Goal: Information Seeking & Learning: Learn about a topic

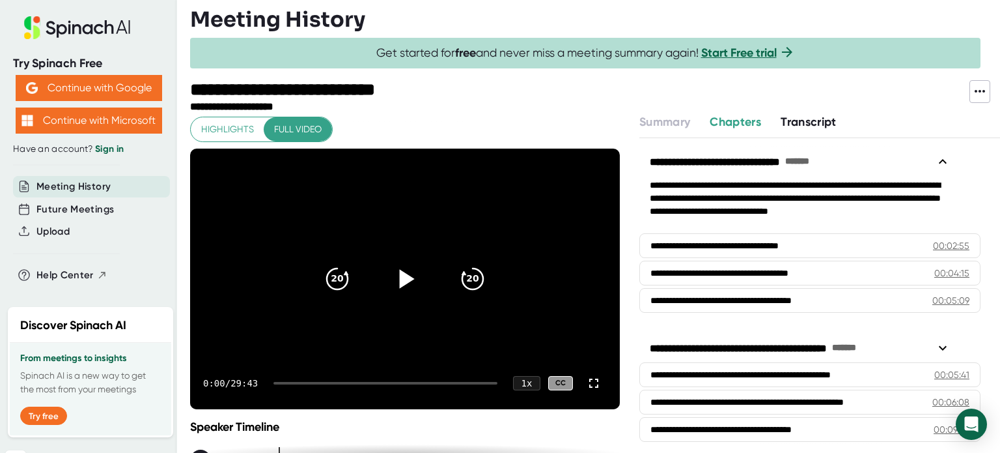
click at [403, 276] on icon at bounding box center [407, 278] width 15 height 19
drag, startPoint x: 580, startPoint y: 384, endPoint x: 580, endPoint y: 462, distance: 78.1
click at [586, 383] on icon at bounding box center [594, 383] width 16 height 16
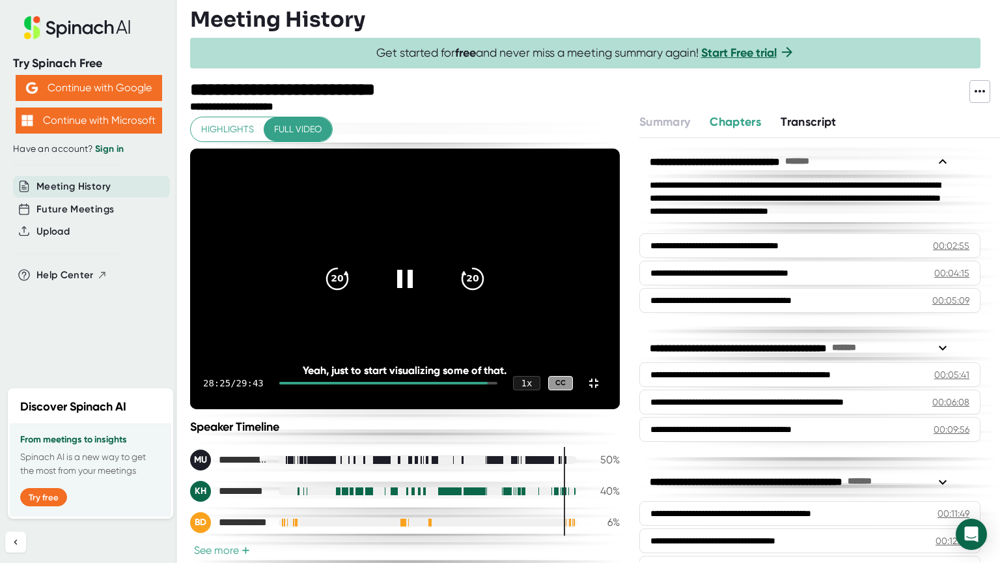
click at [620, 409] on video at bounding box center [405, 278] width 430 height 260
